Goal: Transaction & Acquisition: Download file/media

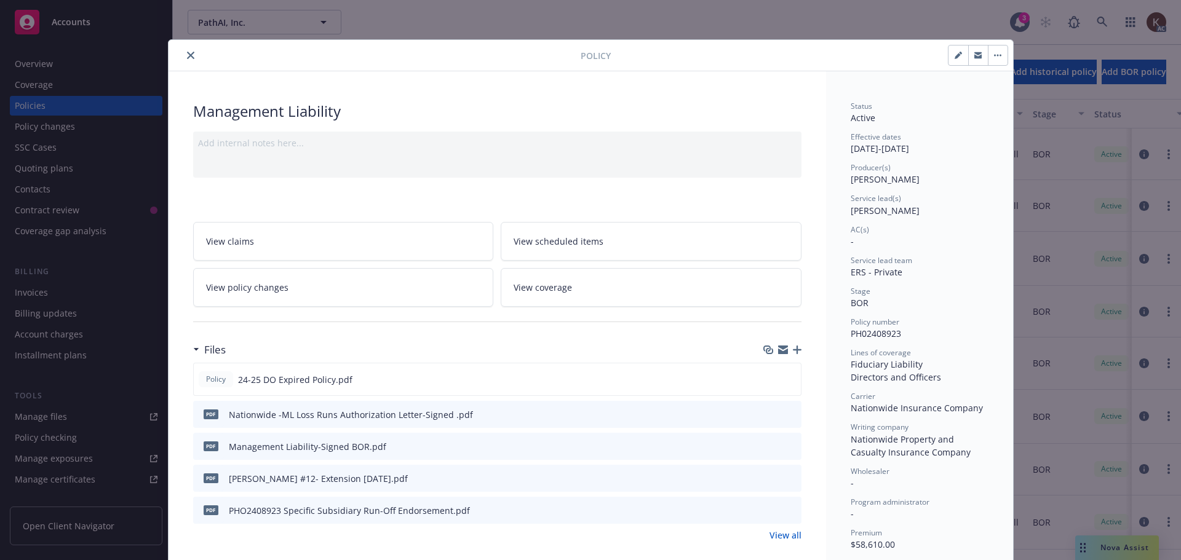
click at [188, 56] on icon "close" at bounding box center [190, 55] width 7 height 7
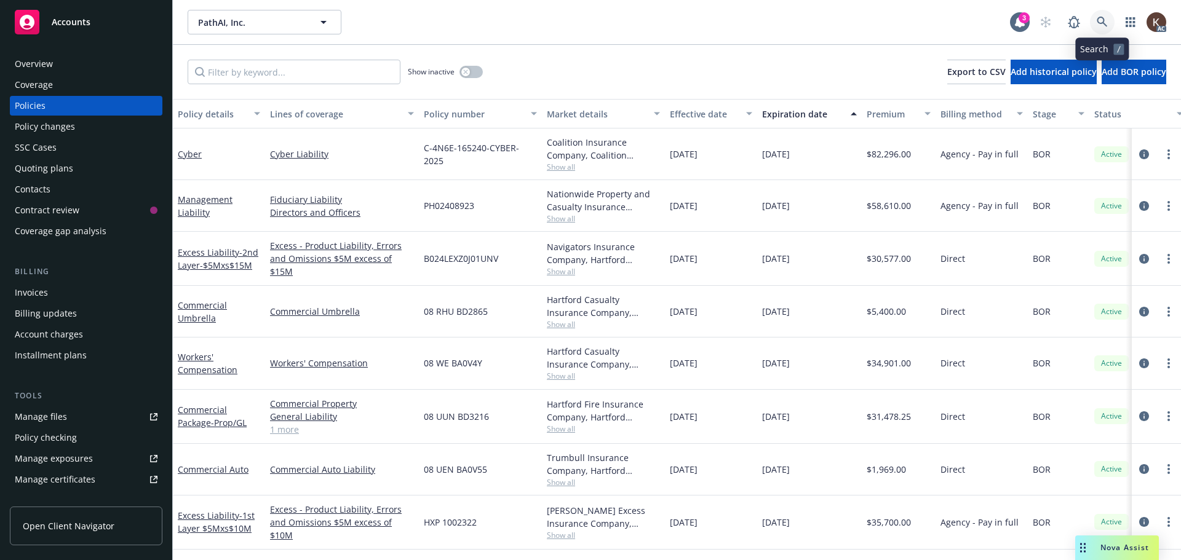
click at [1102, 24] on icon at bounding box center [1102, 22] width 11 height 11
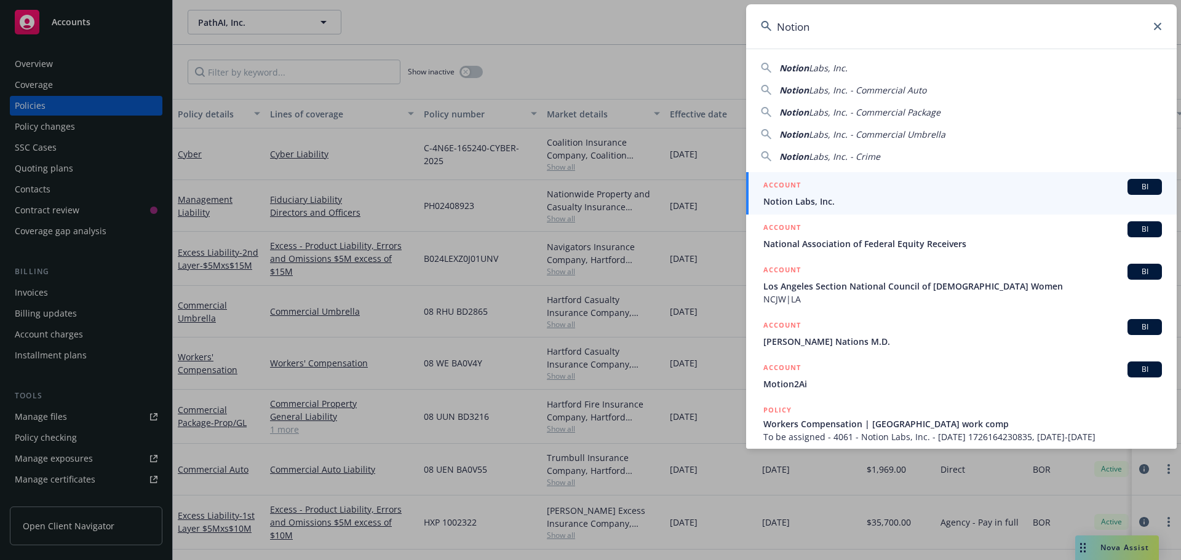
type input "Notion"
click at [912, 193] on div "ACCOUNT BI" at bounding box center [962, 187] width 399 height 16
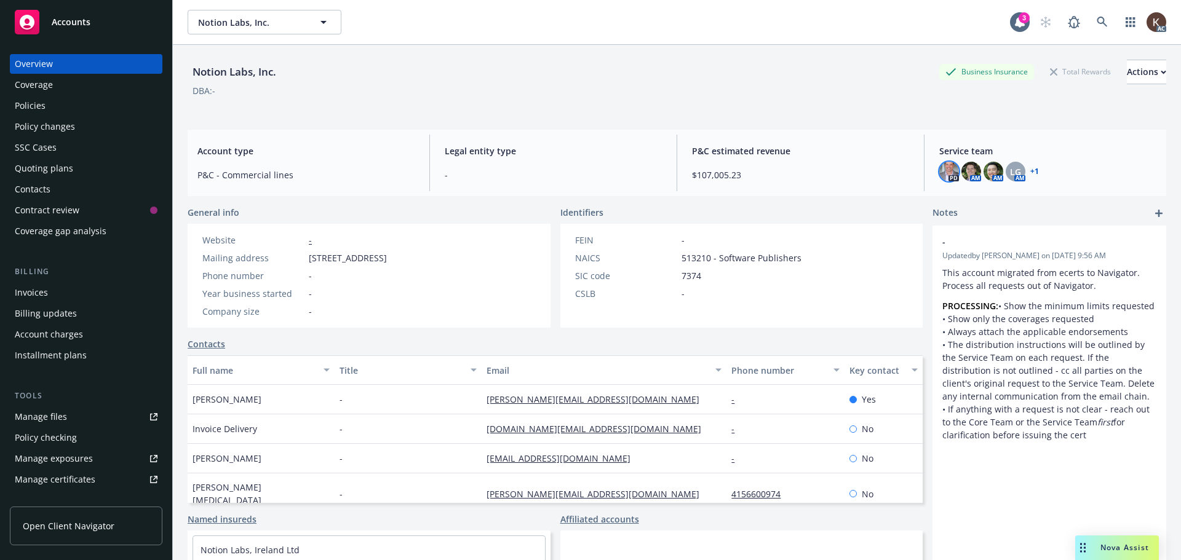
click at [947, 172] on img at bounding box center [949, 172] width 20 height 20
click at [965, 175] on img at bounding box center [971, 172] width 20 height 20
click at [875, 125] on div "Notion Labs, Inc. Business Insurance Total Rewards Actions DBA: - Account type …" at bounding box center [677, 318] width 979 height 546
click at [1077, 549] on div "Drag to move" at bounding box center [1082, 548] width 15 height 25
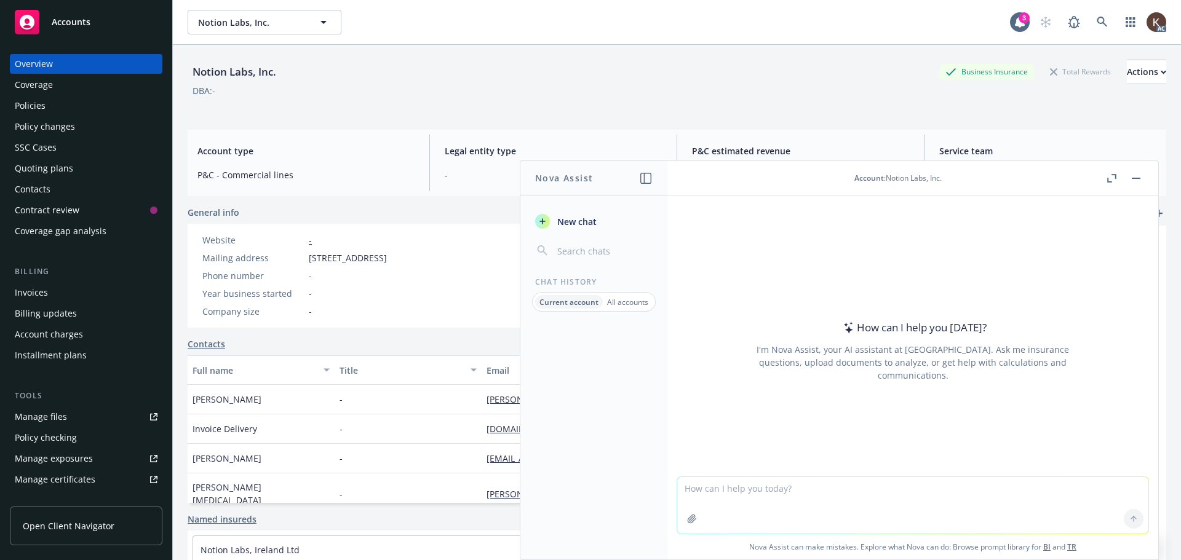
click at [1095, 545] on span "Nova Assist can make mistakes. Explore what Nova can do: Browse prompt library …" at bounding box center [912, 547] width 481 height 25
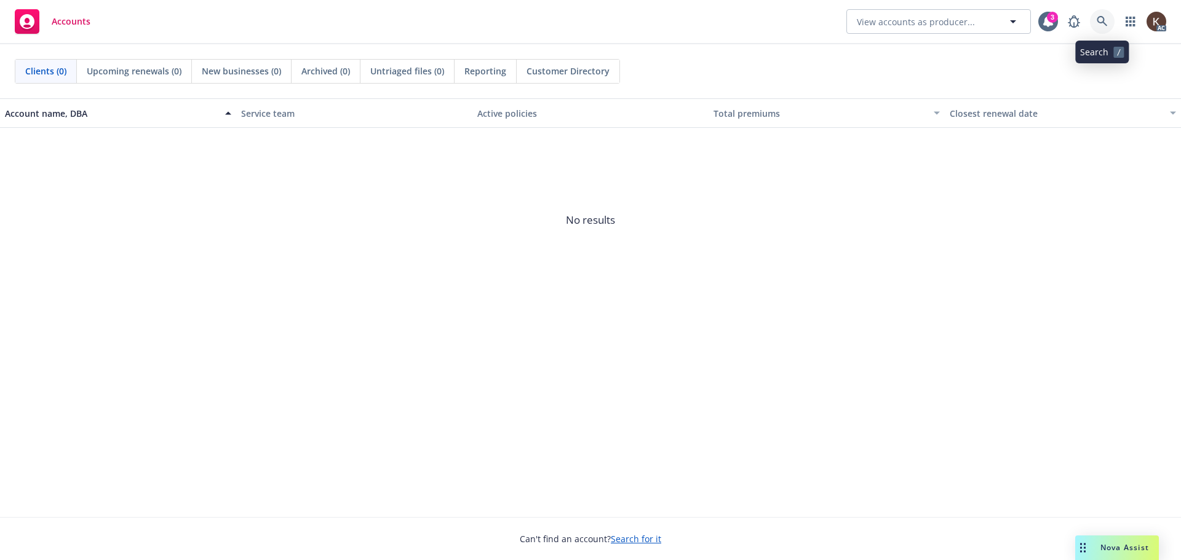
click at [1105, 24] on icon at bounding box center [1102, 21] width 10 height 10
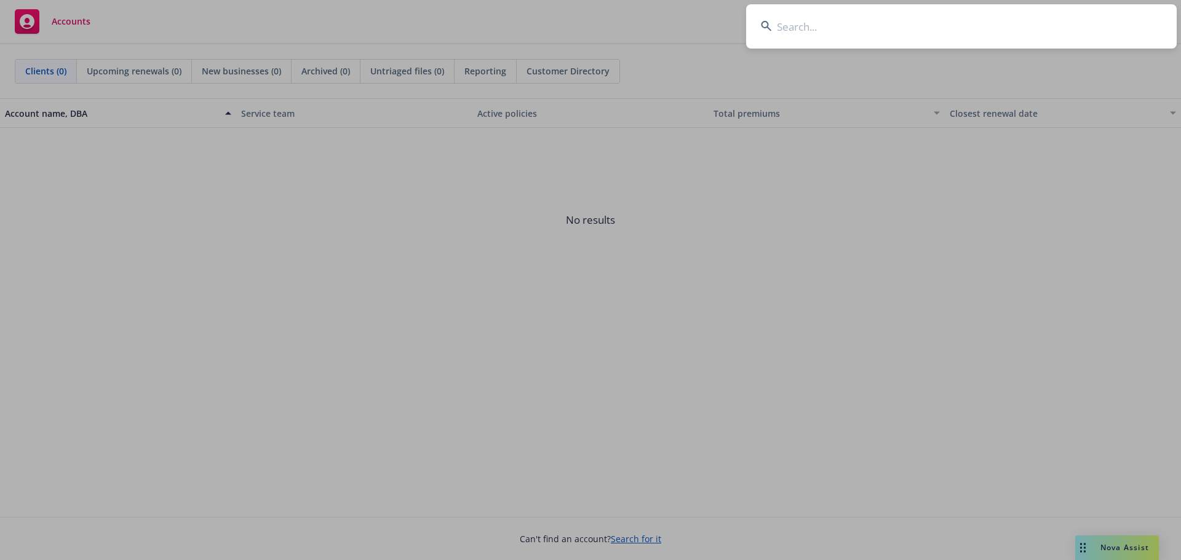
type input "N"
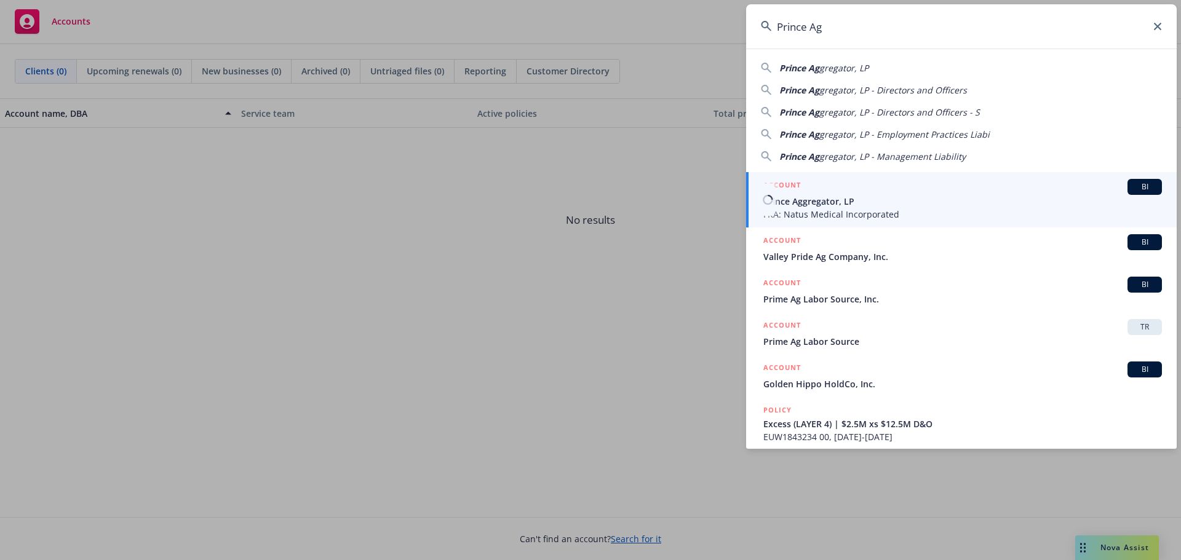
type input "Prince Ag"
click at [920, 201] on span "Prince Aggregator, LP" at bounding box center [962, 201] width 399 height 13
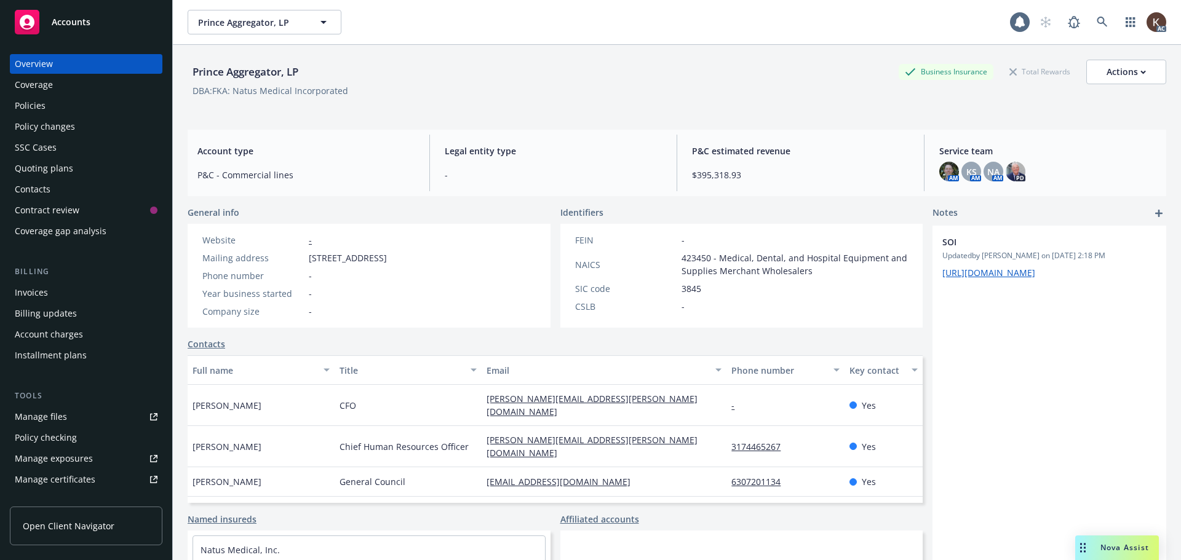
click at [53, 117] on div "Policy changes" at bounding box center [45, 127] width 60 height 20
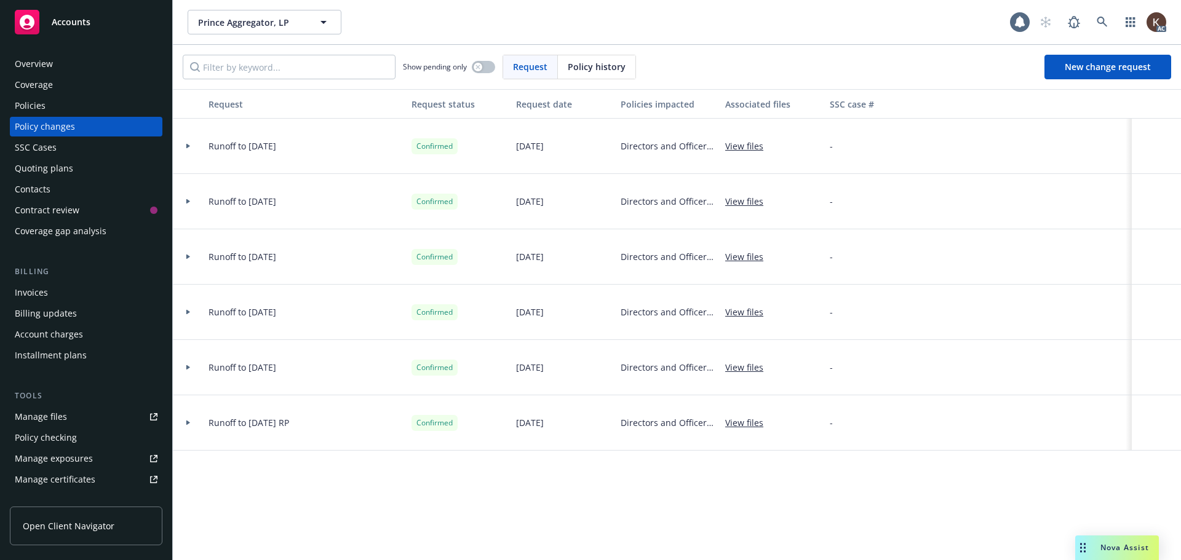
click at [52, 106] on div "Policies" at bounding box center [86, 106] width 143 height 20
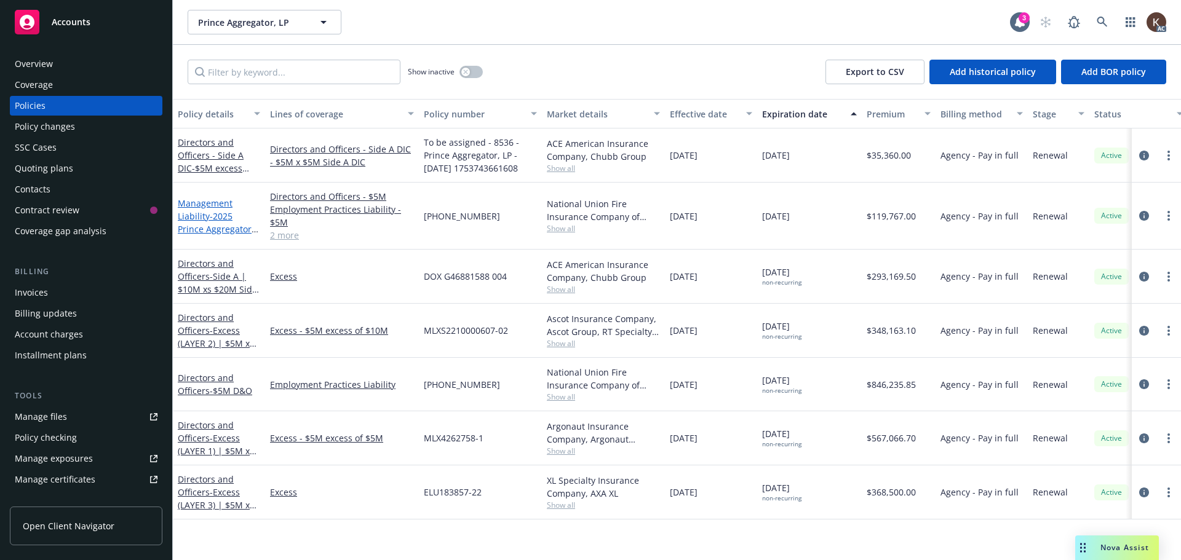
click at [202, 231] on span "- 2025 Prince Aggregator - Primary - AIG" at bounding box center [218, 229] width 81 height 38
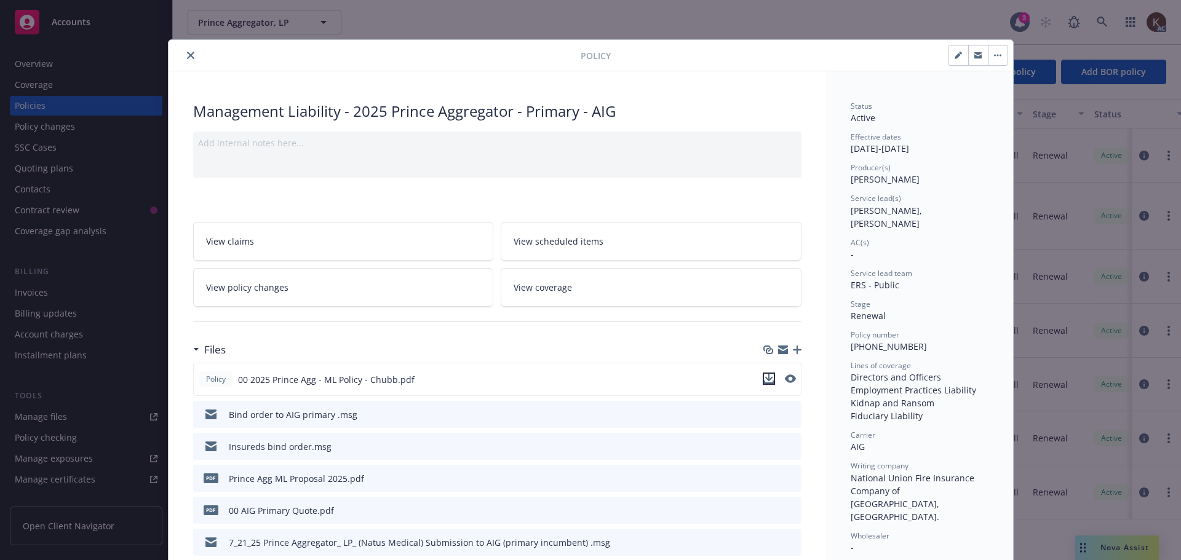
click at [764, 382] on icon "download file" at bounding box center [769, 379] width 10 height 10
click at [1112, 551] on div "Policy Management Liability - 2025 Prince Aggregator - Primary - AIG Add intern…" at bounding box center [590, 280] width 1181 height 560
drag, startPoint x: 1011, startPoint y: 506, endPoint x: 444, endPoint y: 288, distance: 608.1
click at [1008, 505] on div "Policy Management Liability - 2025 Prince Aggregator - Primary - AIG Add intern…" at bounding box center [590, 280] width 1181 height 560
click at [187, 54] on icon "close" at bounding box center [190, 55] width 7 height 7
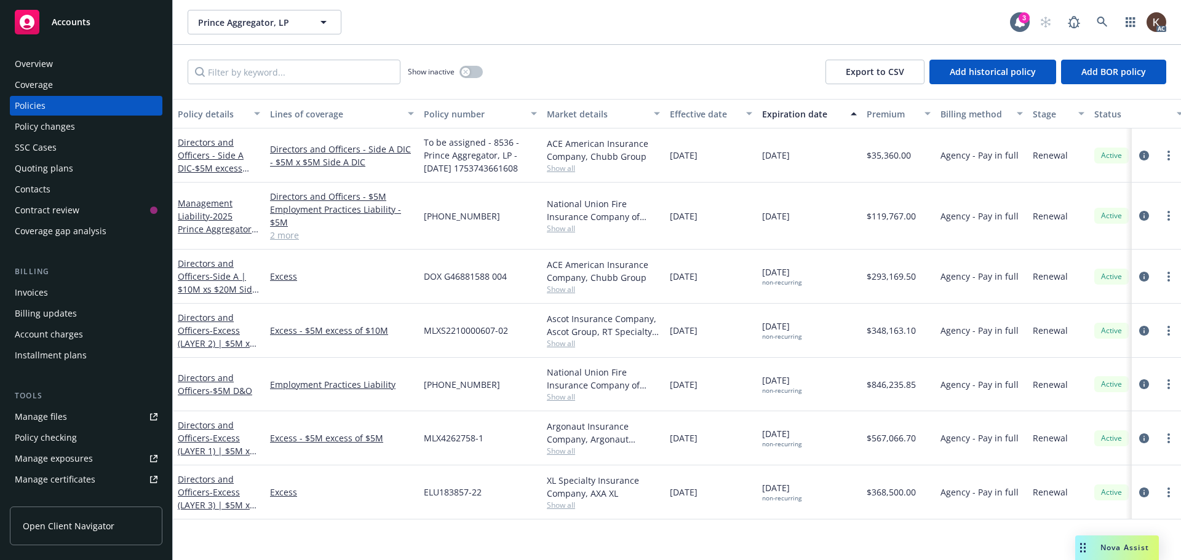
click at [1091, 541] on div "Nova Assist" at bounding box center [1117, 548] width 84 height 25
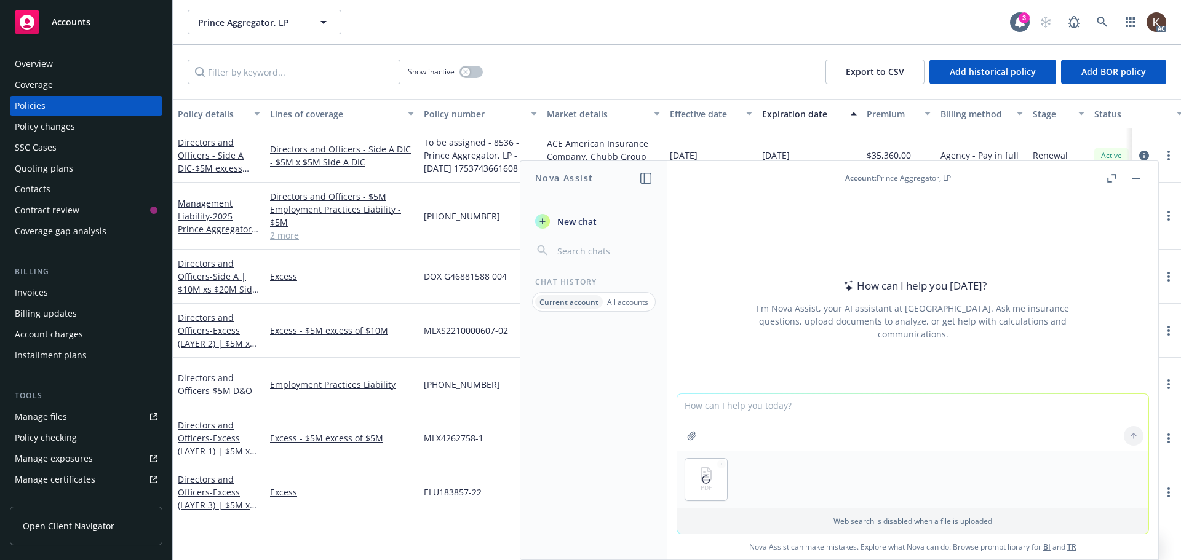
click at [757, 403] on textarea at bounding box center [912, 422] width 471 height 57
type textarea "What's the EPL retention, are there any EPL retention amendments/endorsements, …"
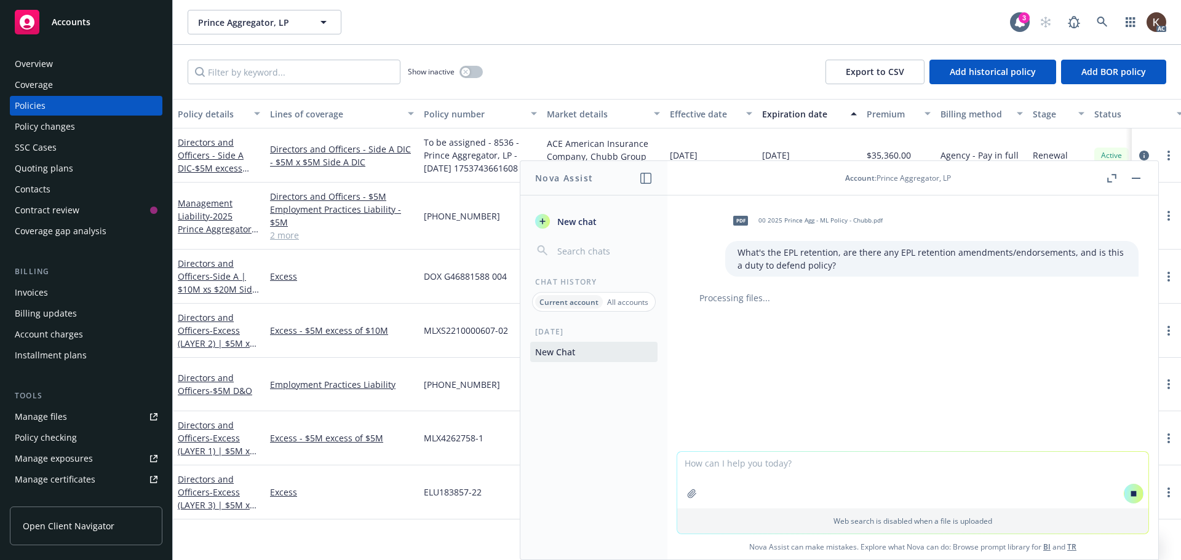
click at [806, 472] on textarea at bounding box center [912, 480] width 471 height 57
type textarea "What is not included in the definition of Loss"
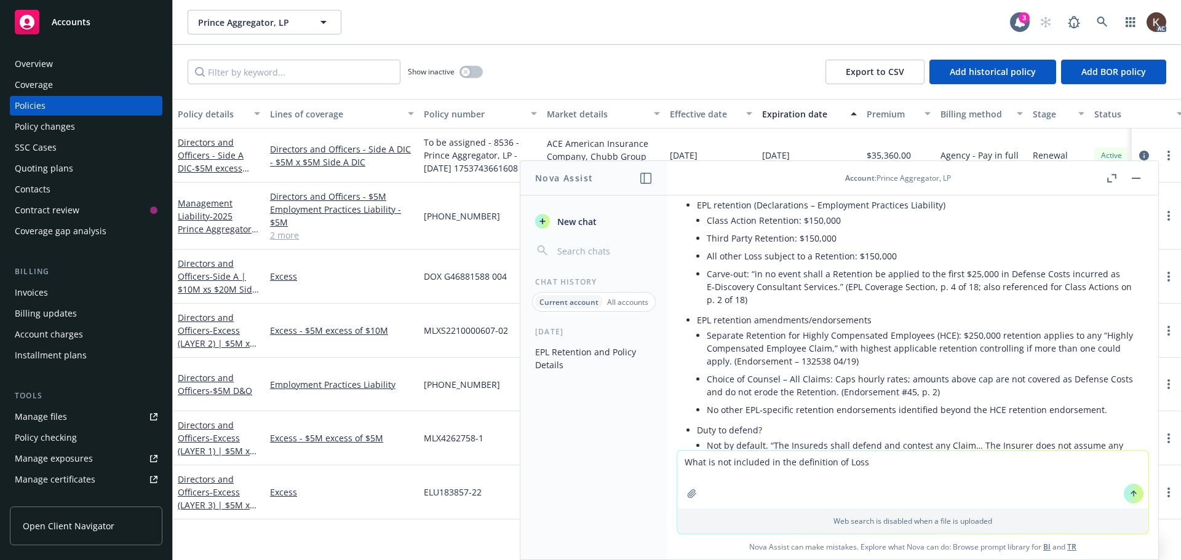
scroll to position [185, 0]
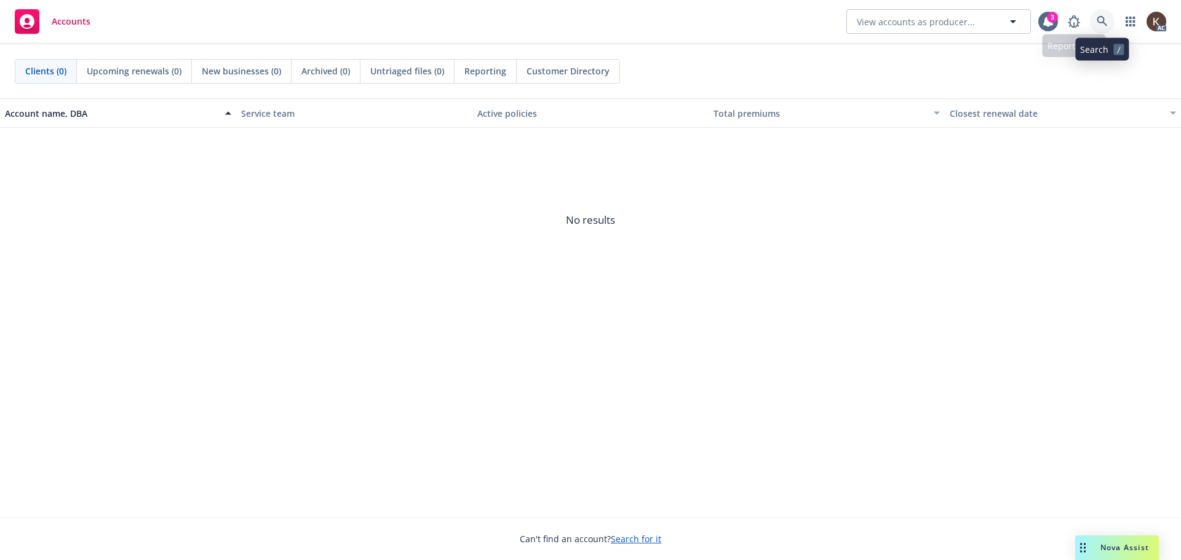
click at [1105, 17] on icon at bounding box center [1102, 21] width 11 height 11
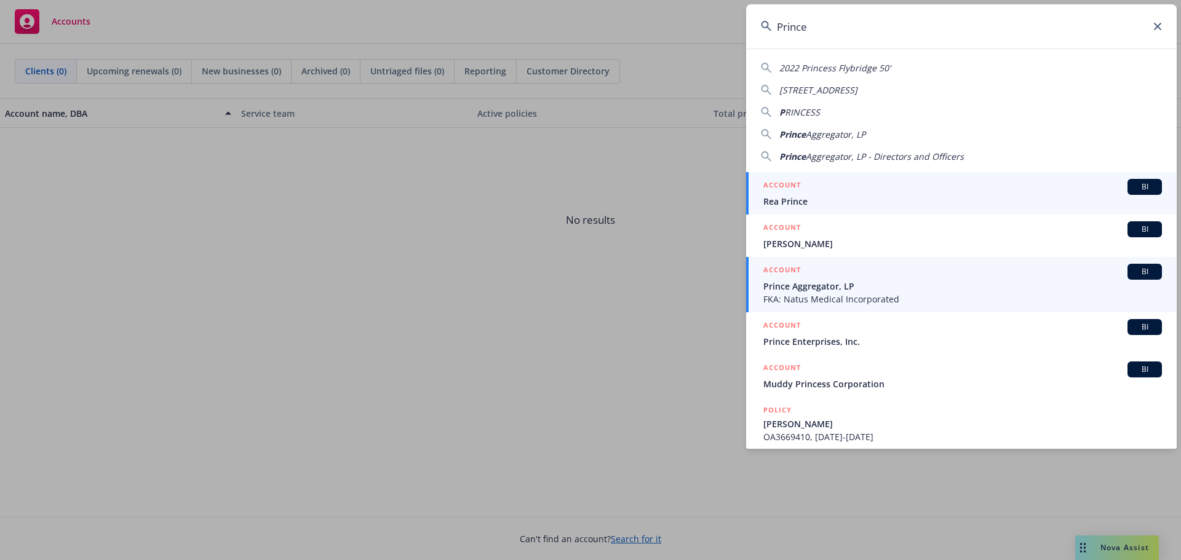
type input "Prince"
click at [838, 290] on span "Prince Aggregator, LP" at bounding box center [962, 286] width 399 height 13
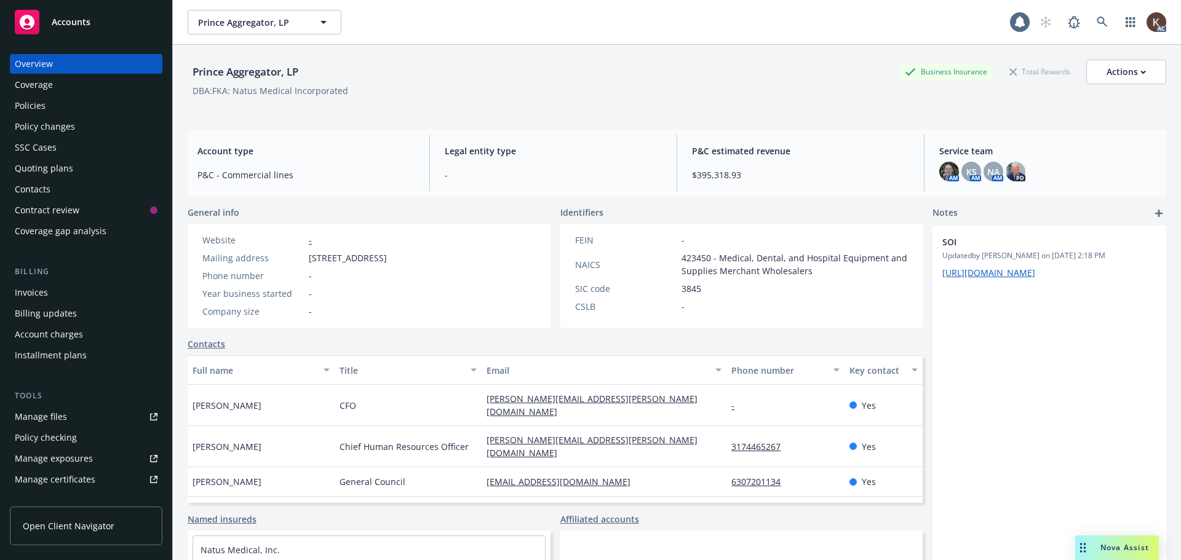
click at [29, 109] on div "Policies" at bounding box center [30, 106] width 31 height 20
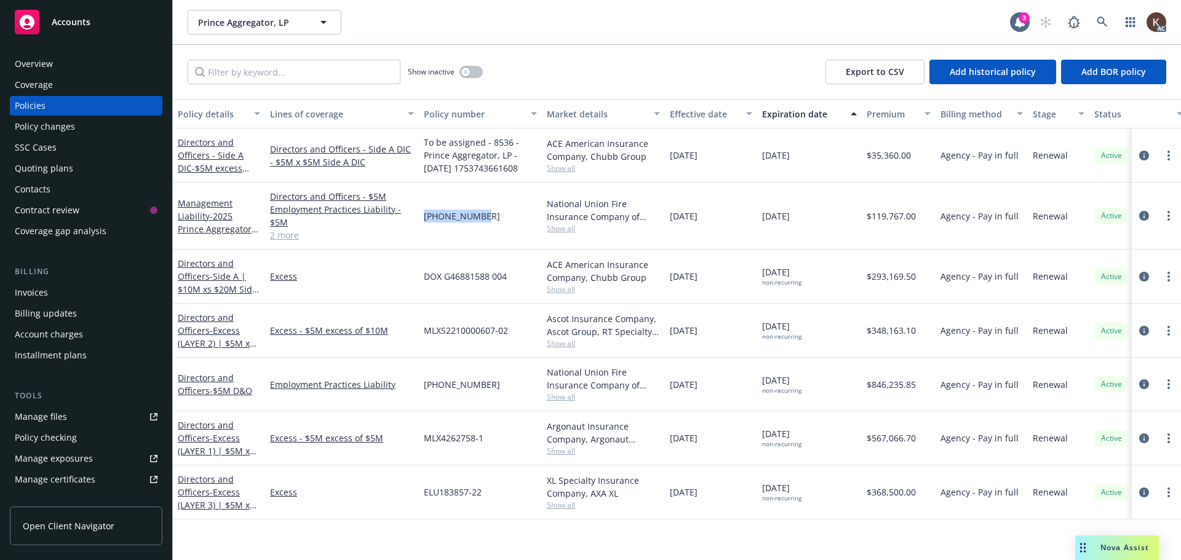
drag, startPoint x: 422, startPoint y: 219, endPoint x: 477, endPoint y: 221, distance: 55.4
click at [477, 221] on div "[PHONE_NUMBER]" at bounding box center [480, 216] width 123 height 67
click at [213, 157] on link "Directors and Officers - Side A DIC - $5M excess $5M Side A DIC" at bounding box center [211, 162] width 66 height 50
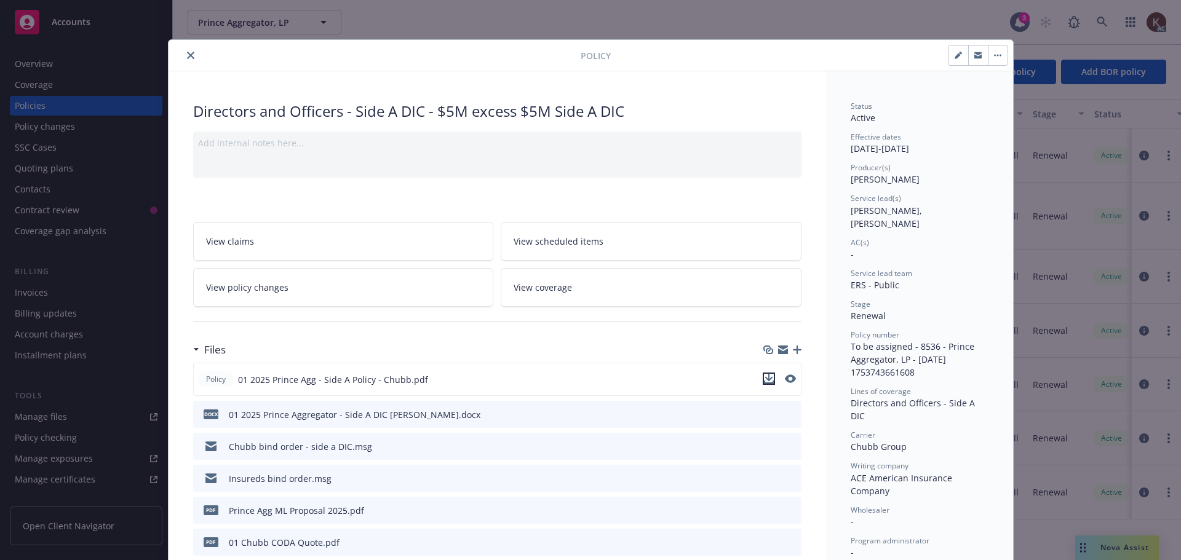
click at [764, 375] on icon "download file" at bounding box center [769, 379] width 10 height 10
drag, startPoint x: 175, startPoint y: 54, endPoint x: 193, endPoint y: 60, distance: 18.7
click at [186, 58] on div at bounding box center [376, 55] width 407 height 15
click at [193, 60] on div at bounding box center [376, 55] width 407 height 15
click at [192, 60] on div at bounding box center [376, 55] width 407 height 15
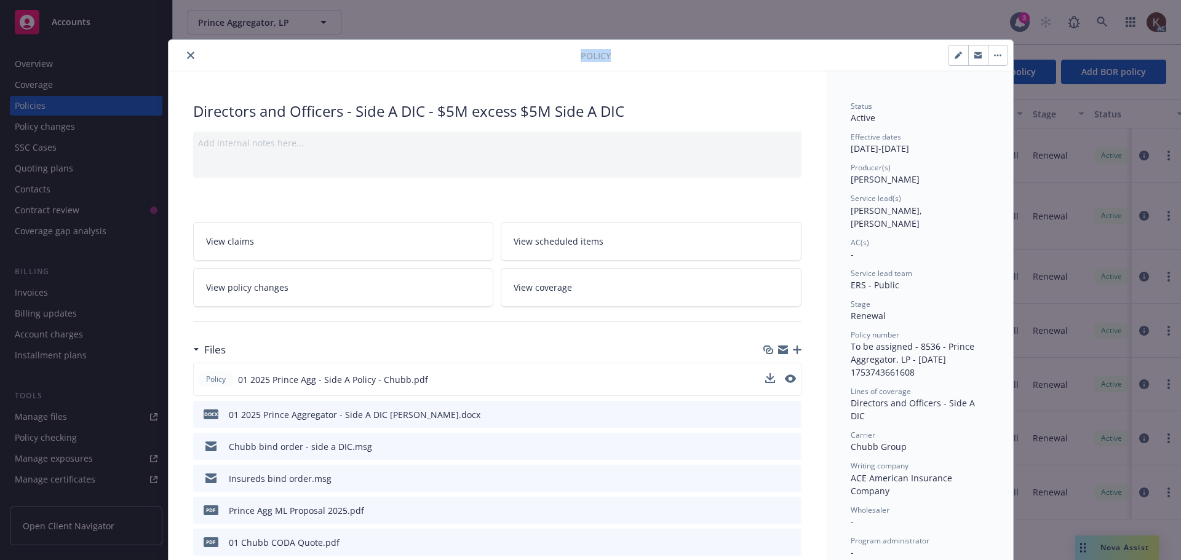
click at [187, 55] on icon "close" at bounding box center [190, 55] width 7 height 7
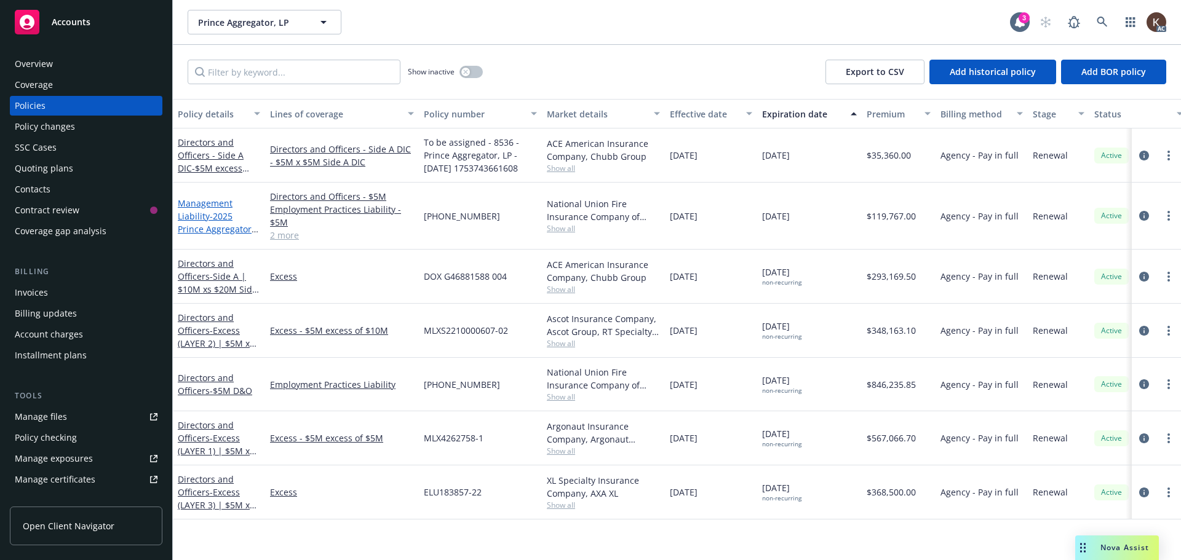
click at [200, 217] on link "Management Liability - 2025 Prince Aggregator - Primary - AIG" at bounding box center [217, 222] width 79 height 50
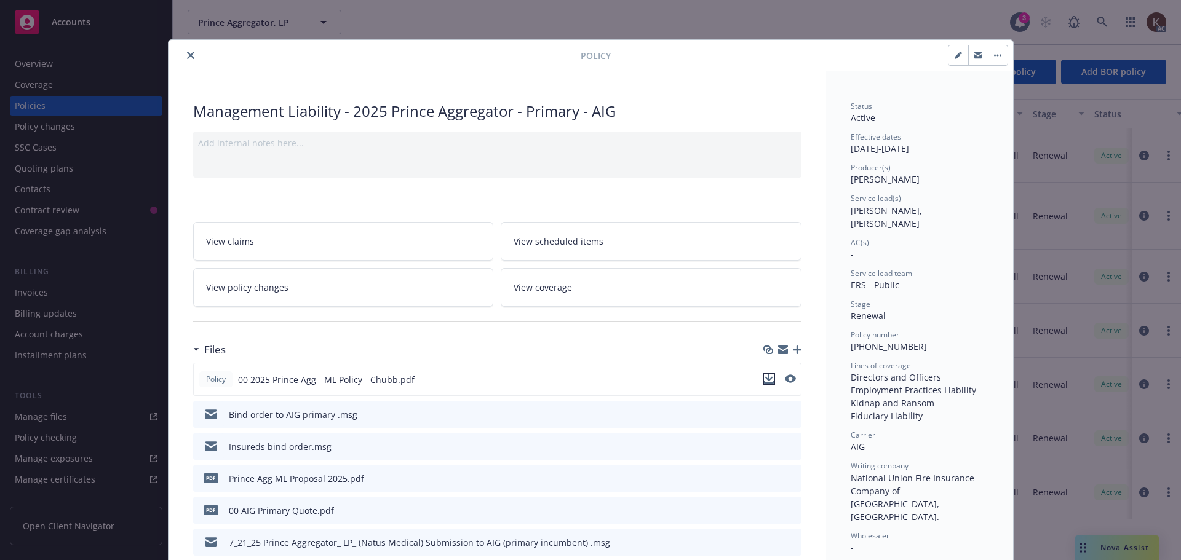
click at [765, 374] on icon "download file" at bounding box center [769, 379] width 10 height 10
click at [187, 54] on icon "close" at bounding box center [190, 55] width 7 height 7
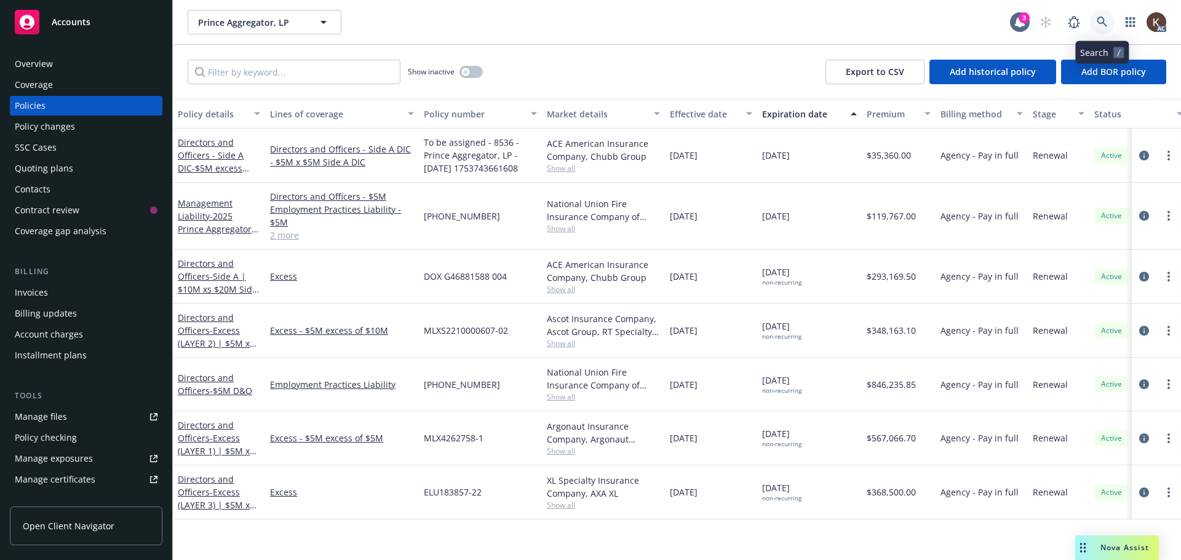
click at [1091, 20] on link at bounding box center [1102, 22] width 25 height 25
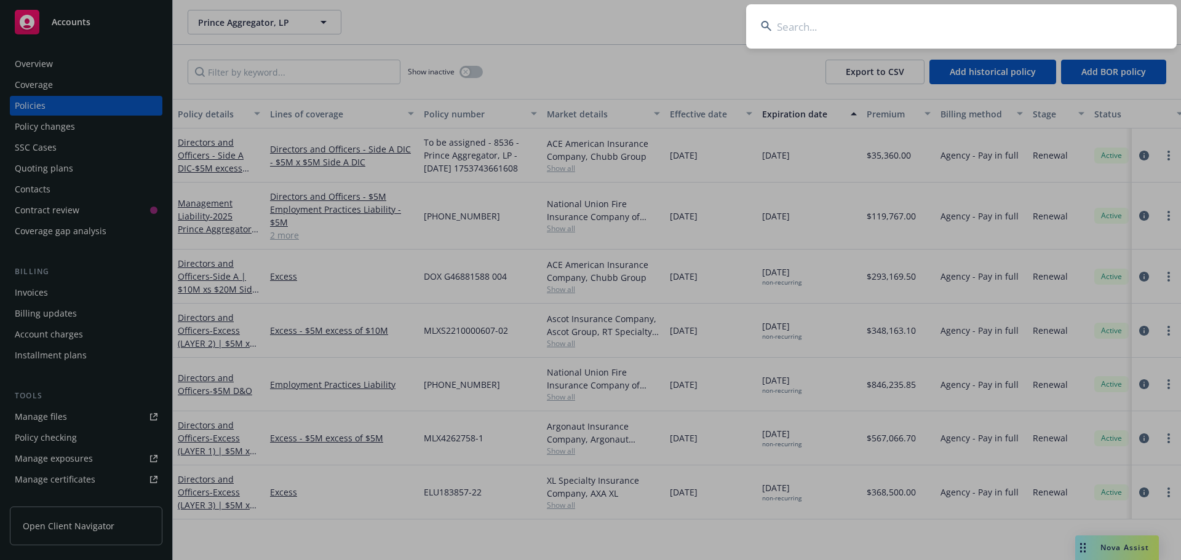
type input "s"
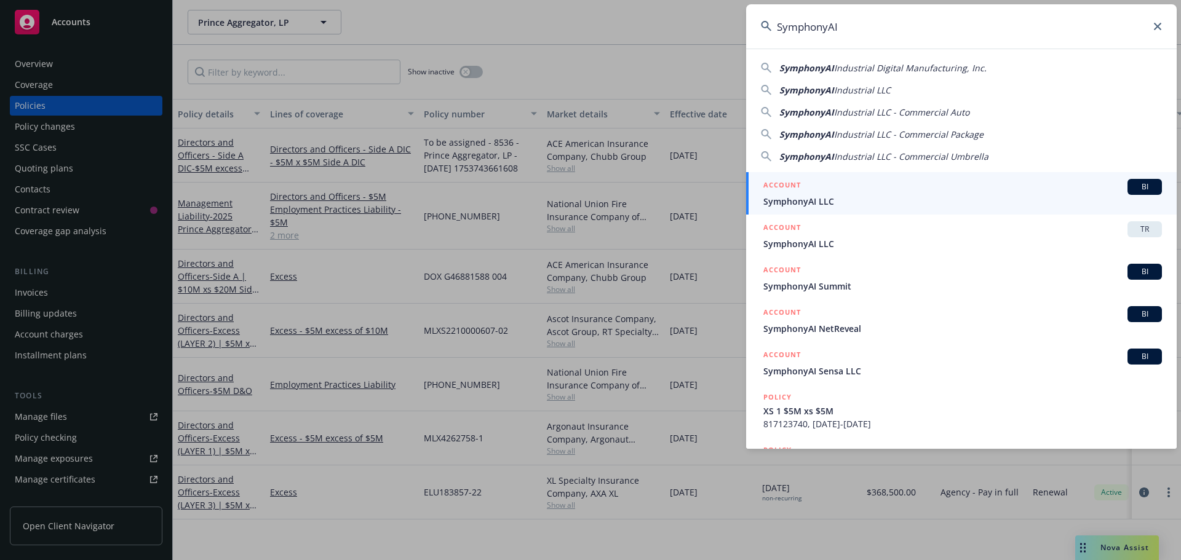
type input "SymphonyAI"
click at [892, 188] on div "ACCOUNT BI" at bounding box center [962, 187] width 399 height 16
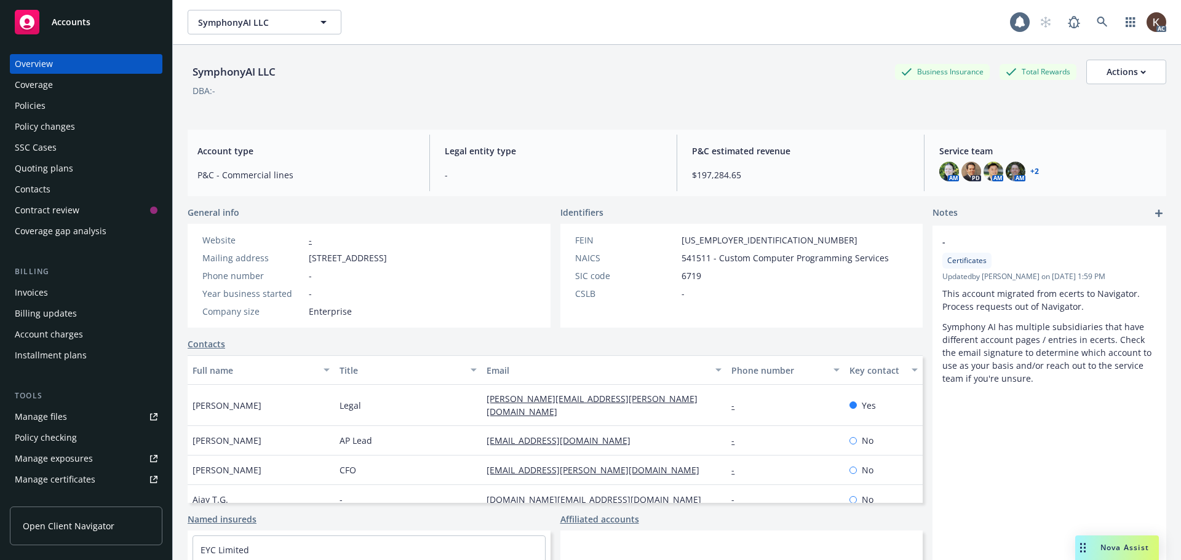
click at [71, 101] on div "Policies" at bounding box center [86, 106] width 143 height 20
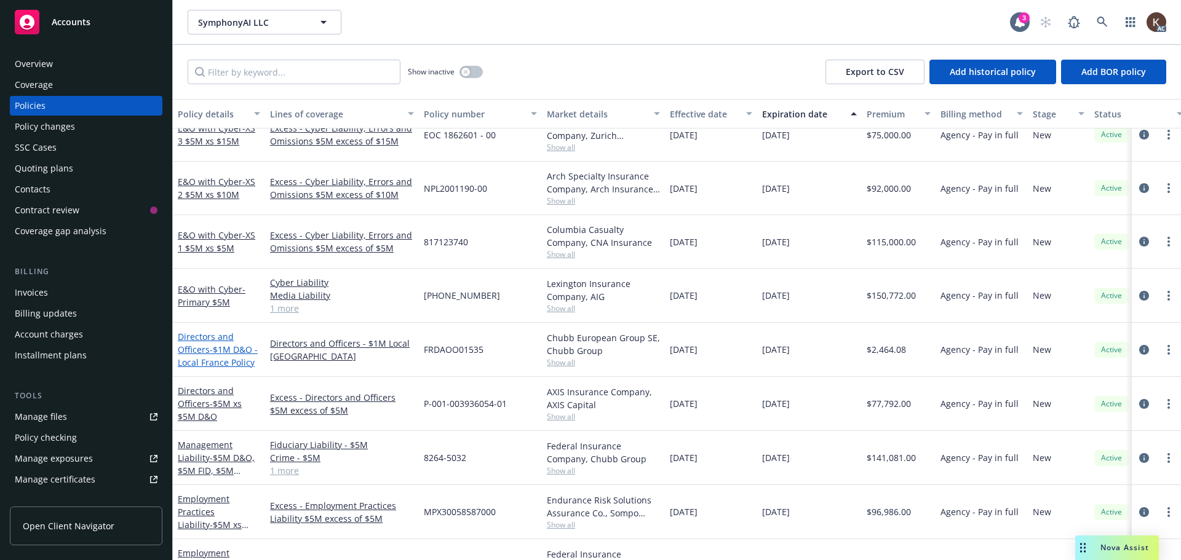
scroll to position [456, 0]
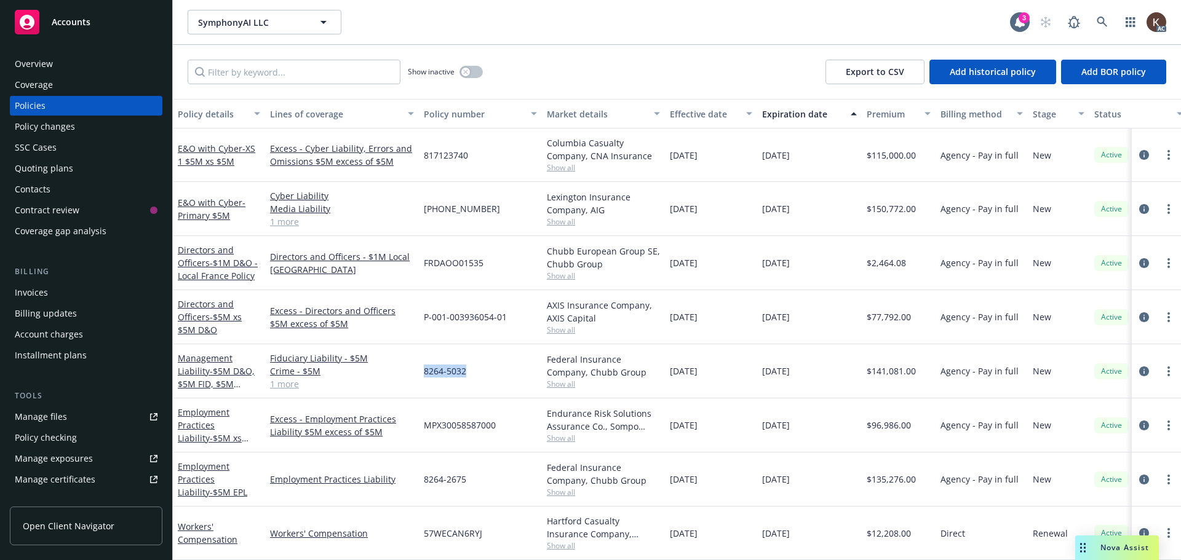
drag, startPoint x: 421, startPoint y: 357, endPoint x: 468, endPoint y: 356, distance: 47.4
click at [468, 356] on div "8264-5032" at bounding box center [480, 371] width 123 height 54
copy span "8264-5032"
drag, startPoint x: 432, startPoint y: 471, endPoint x: 461, endPoint y: 472, distance: 29.6
click at [461, 473] on span "8264-2675" at bounding box center [445, 479] width 42 height 13
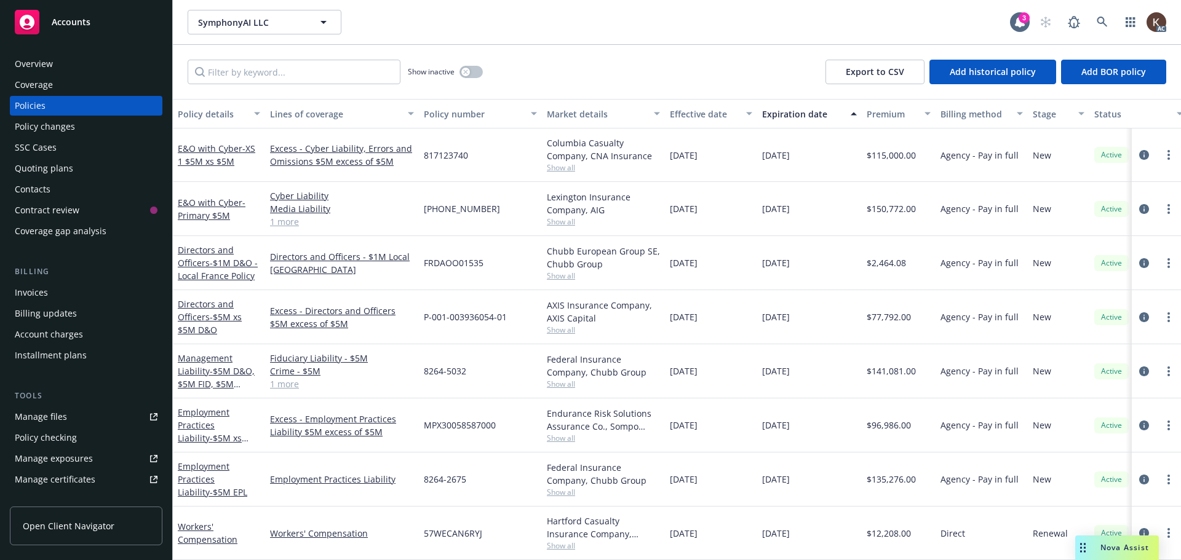
click at [465, 477] on div "8264-2675" at bounding box center [480, 480] width 123 height 54
drag, startPoint x: 463, startPoint y: 472, endPoint x: 424, endPoint y: 472, distance: 39.4
click at [424, 472] on div "8264-2675" at bounding box center [480, 480] width 123 height 54
copy span "8264-2675"
drag, startPoint x: 495, startPoint y: 418, endPoint x: 427, endPoint y: 416, distance: 67.7
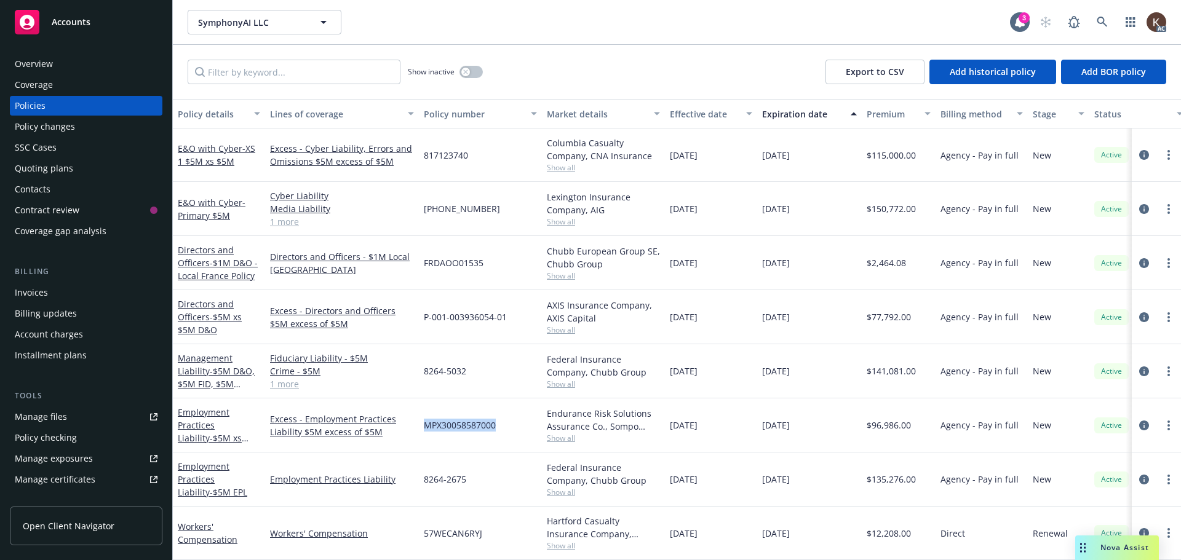
click at [427, 419] on span "MPX30058587000" at bounding box center [460, 425] width 72 height 13
copy span "MPX30058587000"
click at [211, 470] on link "Employment Practices Liability - $5M EPL" at bounding box center [213, 480] width 70 height 38
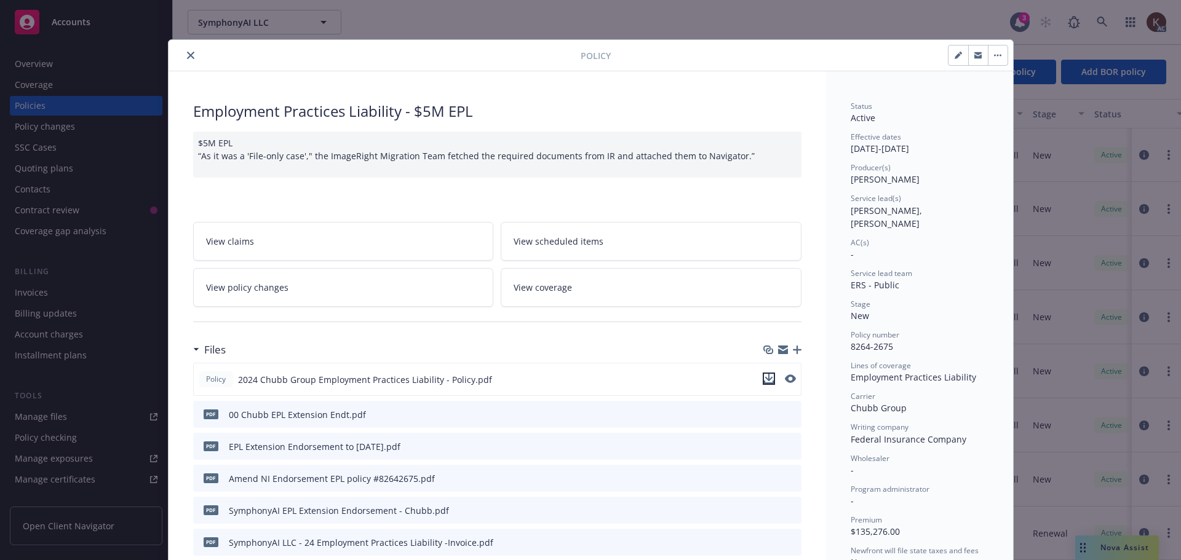
click at [764, 381] on icon "download file" at bounding box center [769, 379] width 10 height 10
click at [187, 54] on icon "close" at bounding box center [190, 55] width 7 height 7
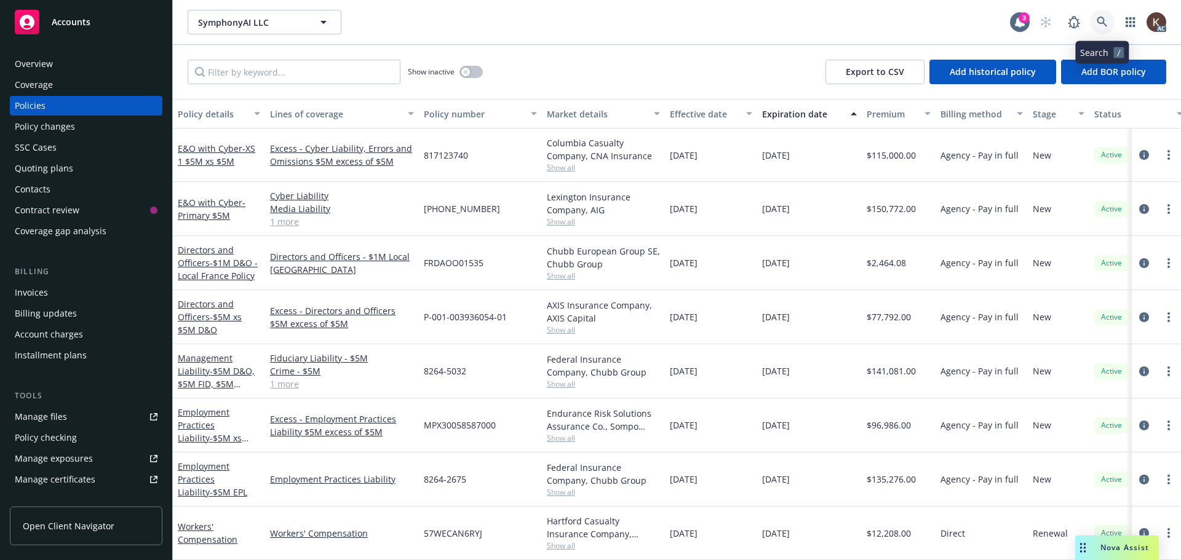
click at [1098, 14] on link at bounding box center [1102, 22] width 25 height 25
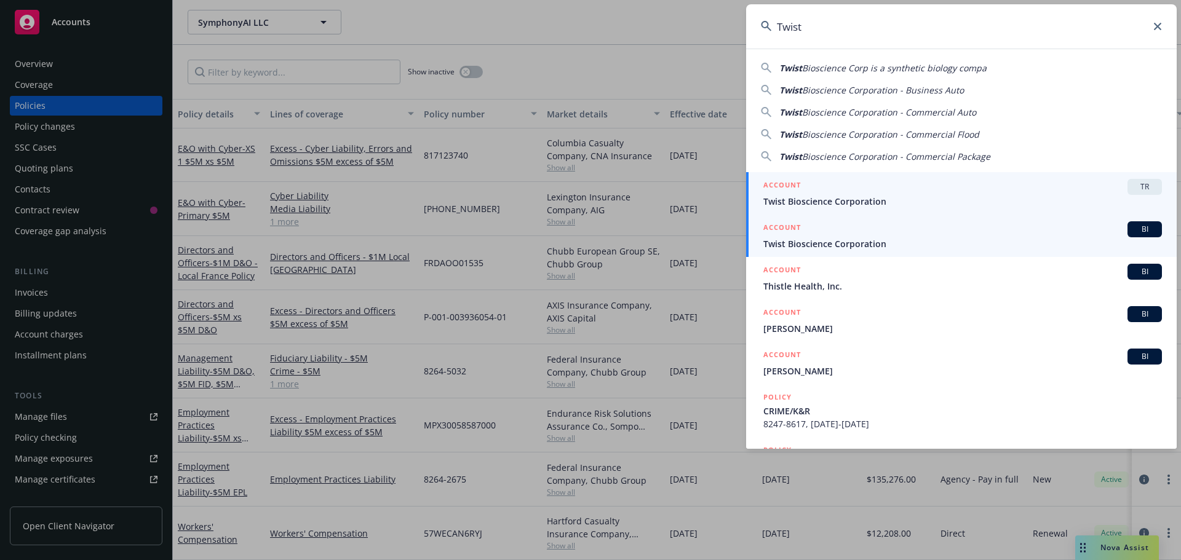
type input "Twist"
drag, startPoint x: 913, startPoint y: 231, endPoint x: 884, endPoint y: 234, distance: 29.7
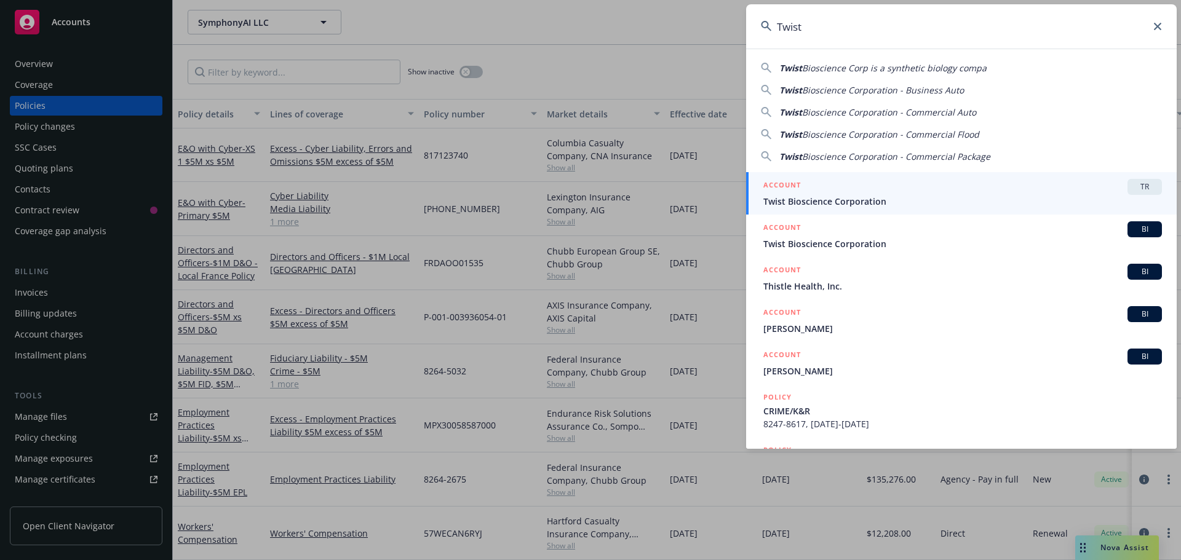
click at [913, 231] on div "ACCOUNT BI" at bounding box center [962, 229] width 399 height 16
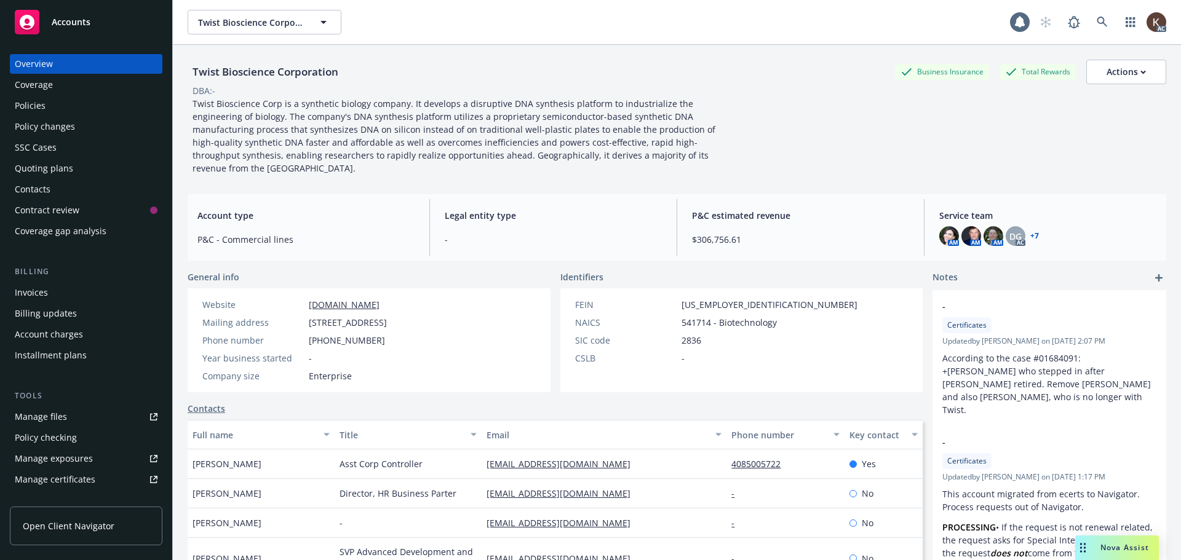
click at [66, 108] on div "Policies" at bounding box center [86, 106] width 143 height 20
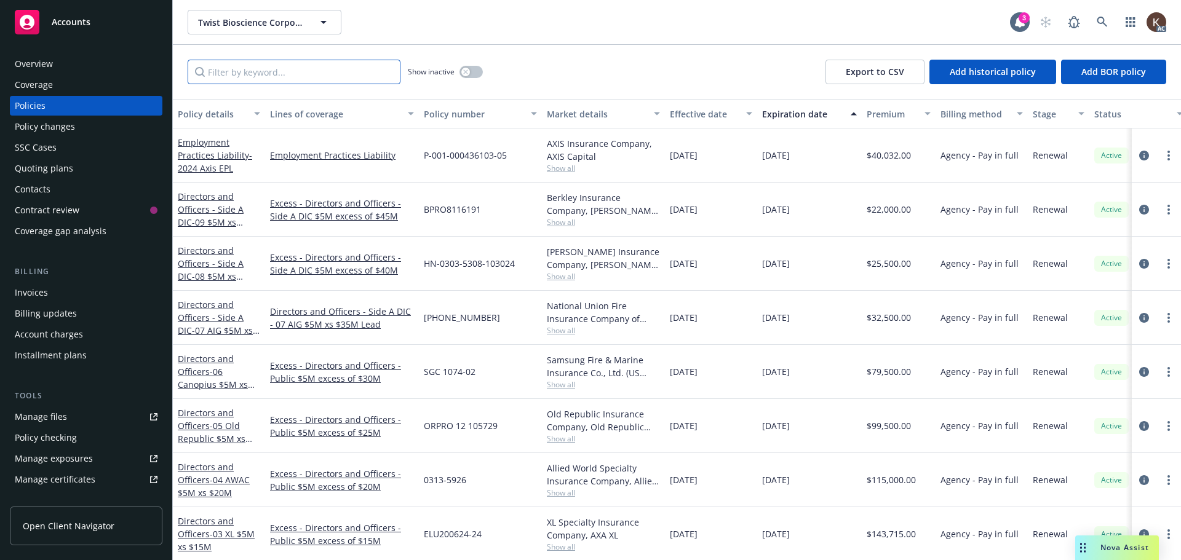
click at [304, 60] on input "Filter by keyword..." at bounding box center [294, 72] width 213 height 25
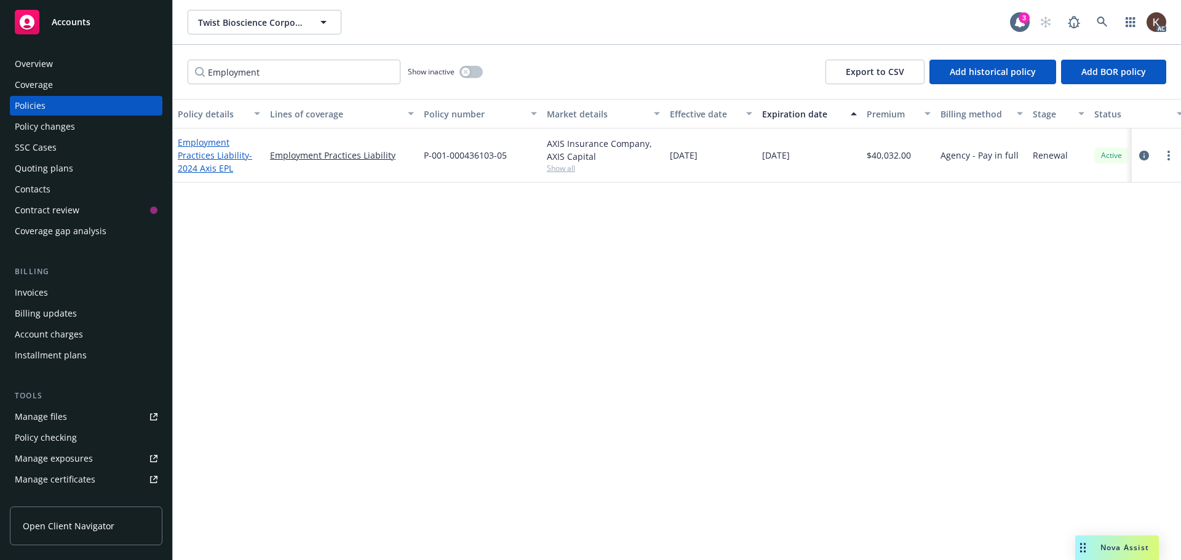
click at [202, 166] on span "- 2024 Axis EPL" at bounding box center [215, 161] width 74 height 25
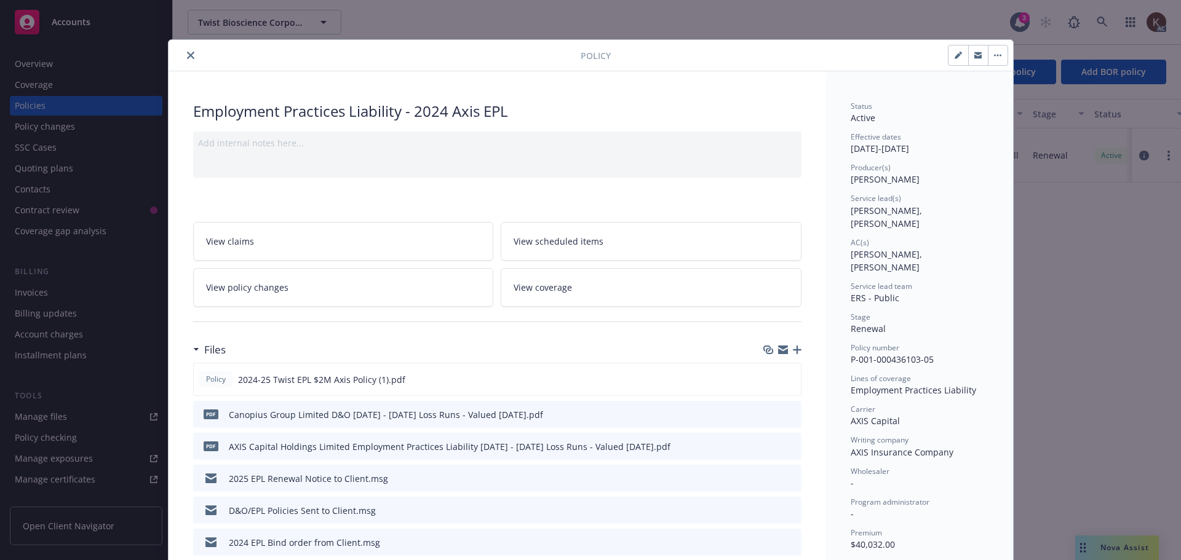
click at [187, 58] on icon "close" at bounding box center [190, 55] width 7 height 7
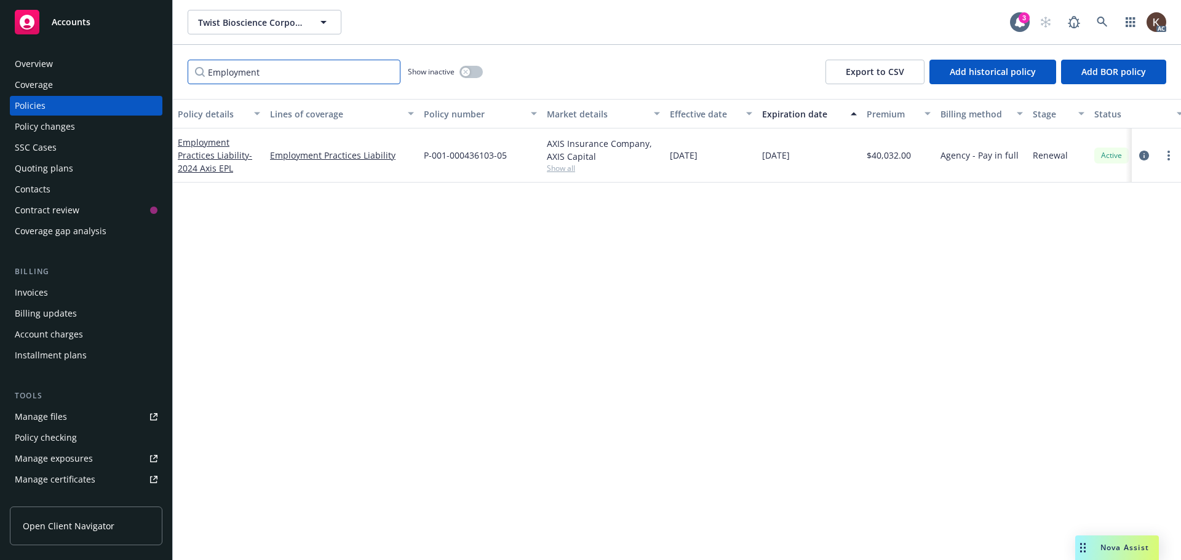
click at [312, 80] on input "Employment" at bounding box center [294, 72] width 213 height 25
type input "E"
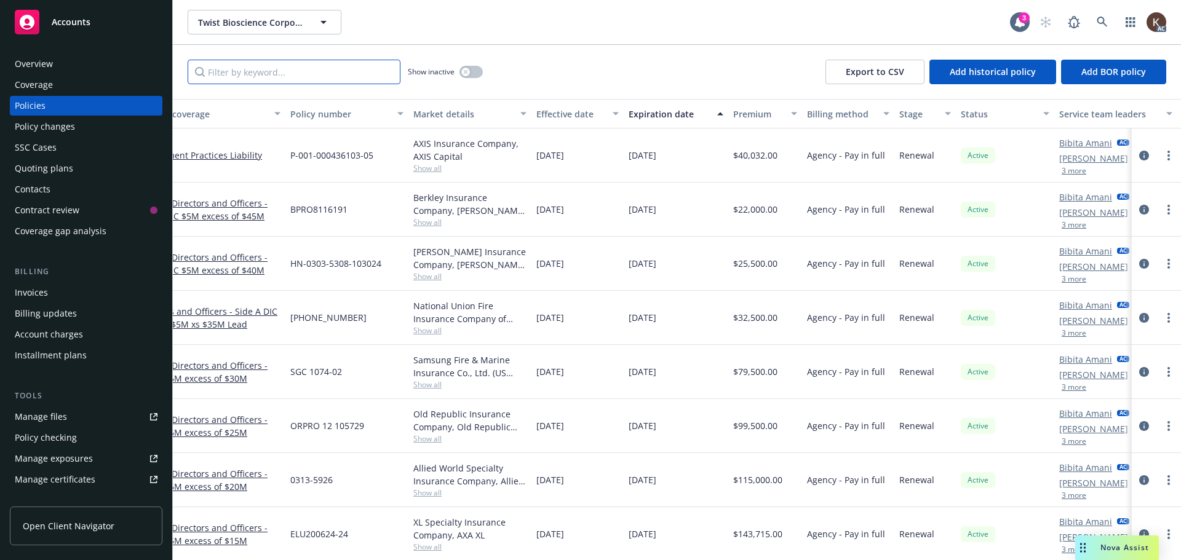
scroll to position [0, 188]
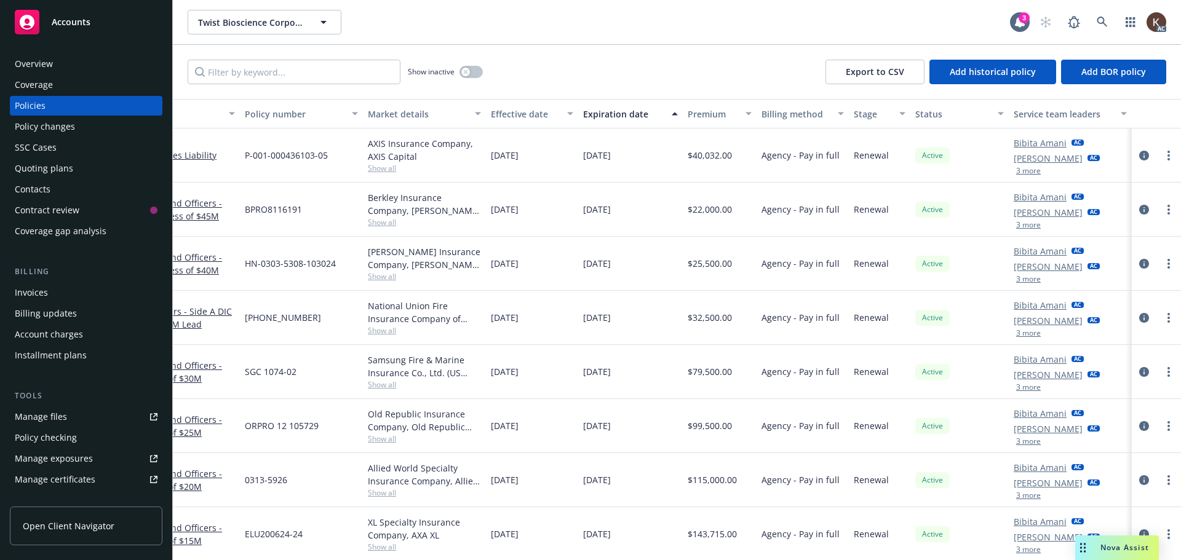
click at [1016, 173] on div "Bibita Amani AC [PERSON_NAME] AC 3 more" at bounding box center [1070, 156] width 123 height 54
click at [1017, 172] on button "3 more" at bounding box center [1028, 170] width 25 height 7
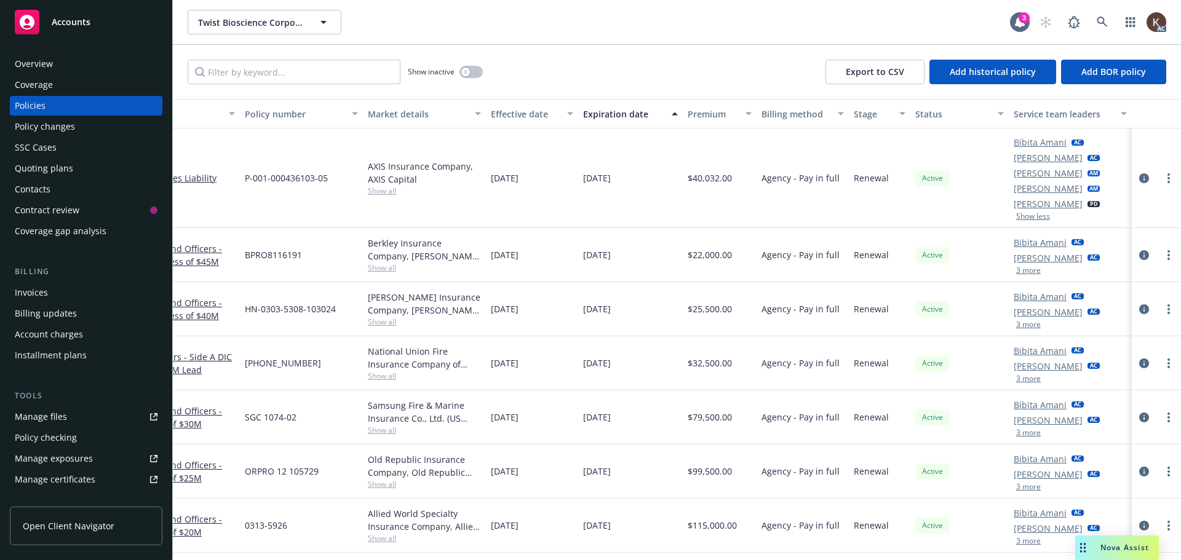
scroll to position [0, 3]
